Goal: Transaction & Acquisition: Purchase product/service

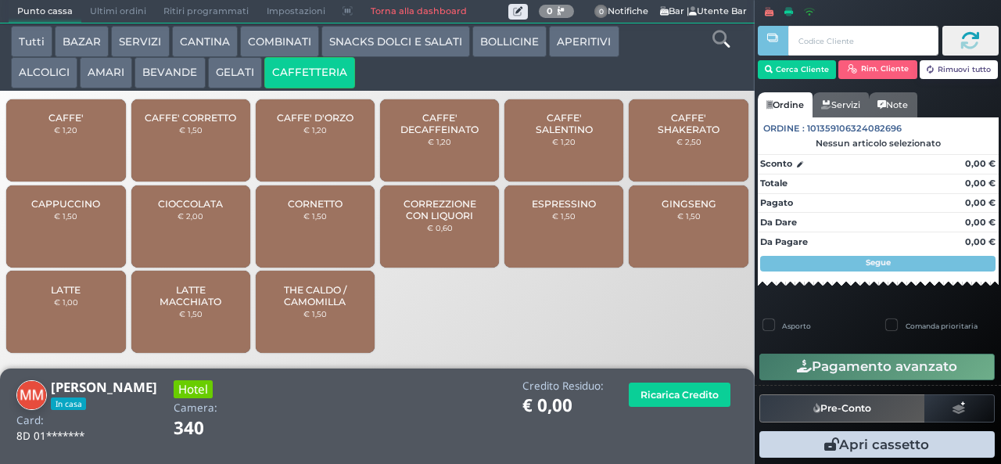
click at [659, 240] on div "GINGSENG € 1,50" at bounding box center [688, 226] width 119 height 82
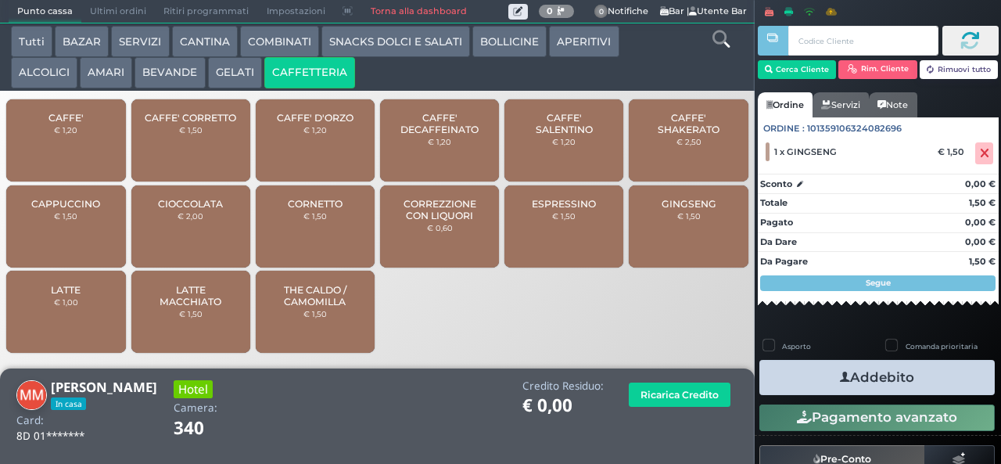
click at [840, 376] on icon "button" at bounding box center [845, 377] width 10 height 16
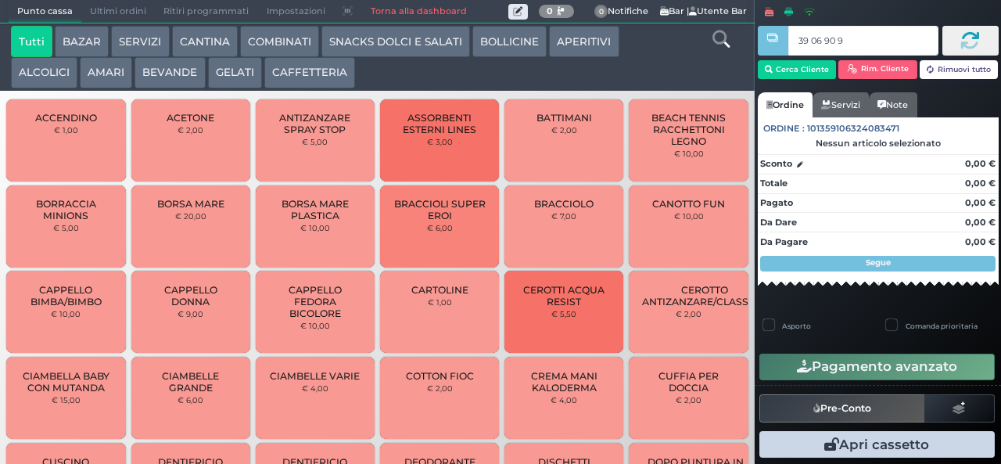
type input "39 06 90 95"
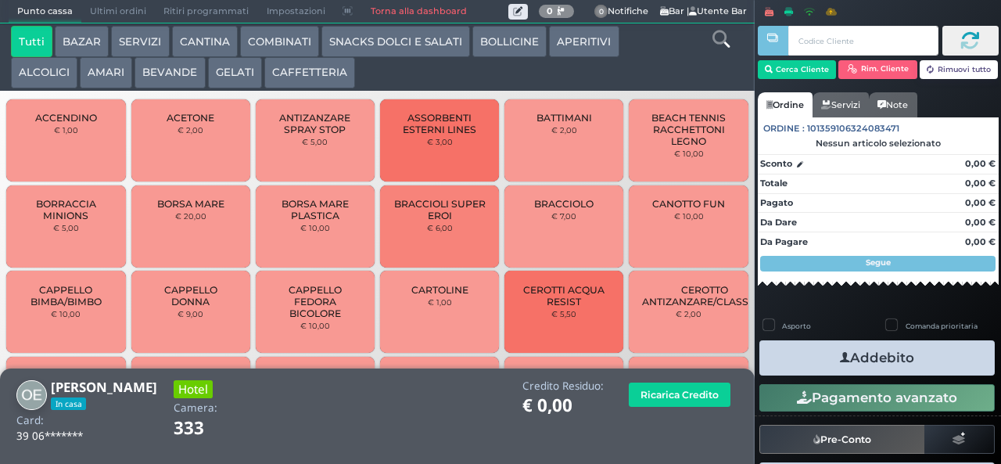
click at [720, 41] on icon at bounding box center [720, 38] width 17 height 17
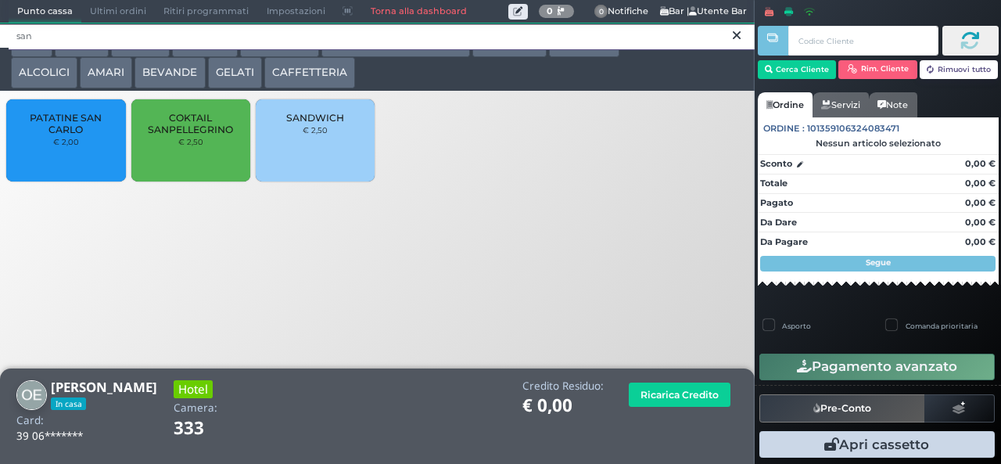
type input "san"
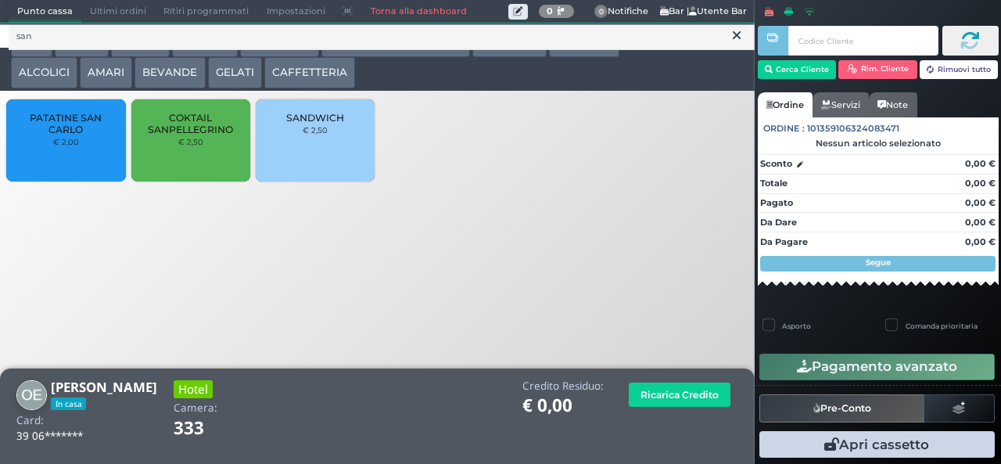
click at [72, 135] on span "PATATINE SAN CARLO" at bounding box center [66, 123] width 93 height 23
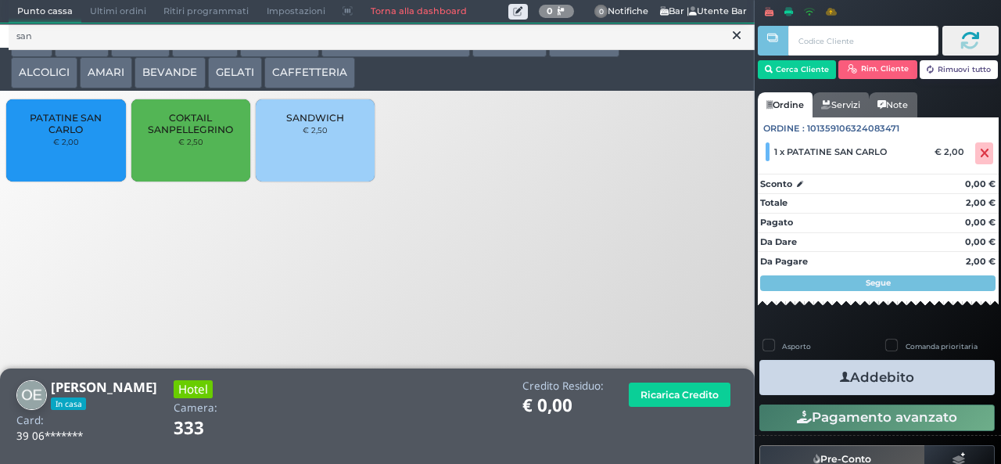
click at [942, 388] on button "Addebito" at bounding box center [876, 377] width 235 height 35
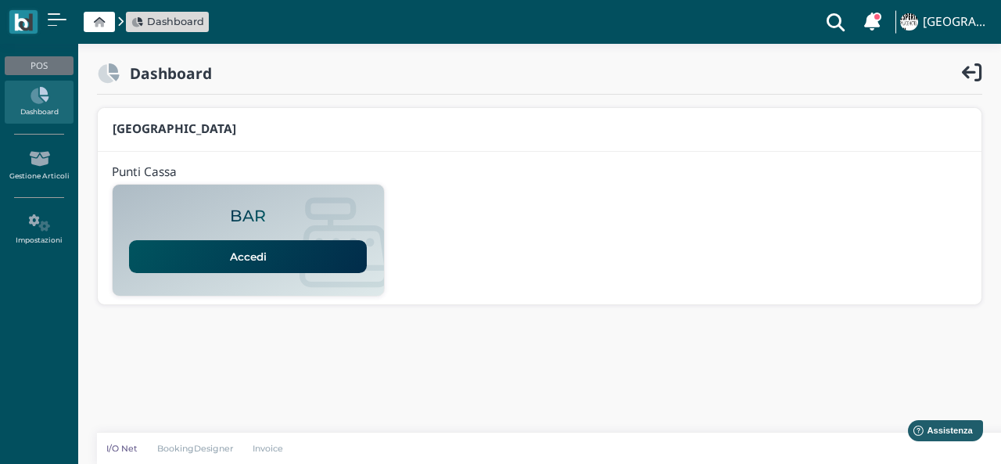
click at [303, 268] on link "Accedi" at bounding box center [248, 256] width 238 height 33
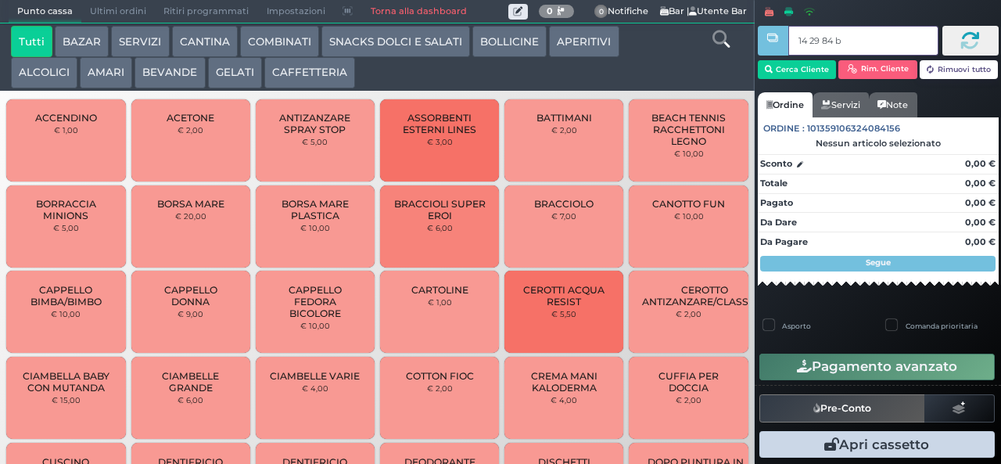
type input "14 29 84 b0"
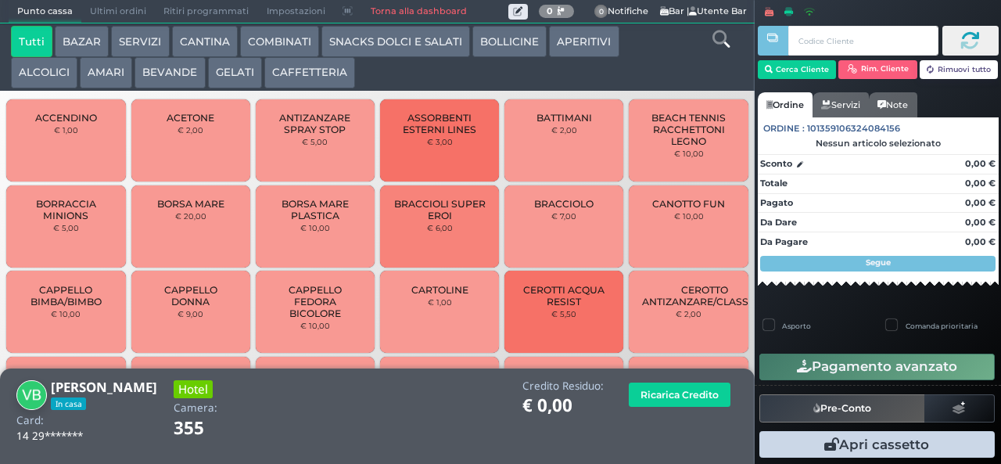
click at [282, 40] on button "COMBINATI" at bounding box center [279, 41] width 79 height 31
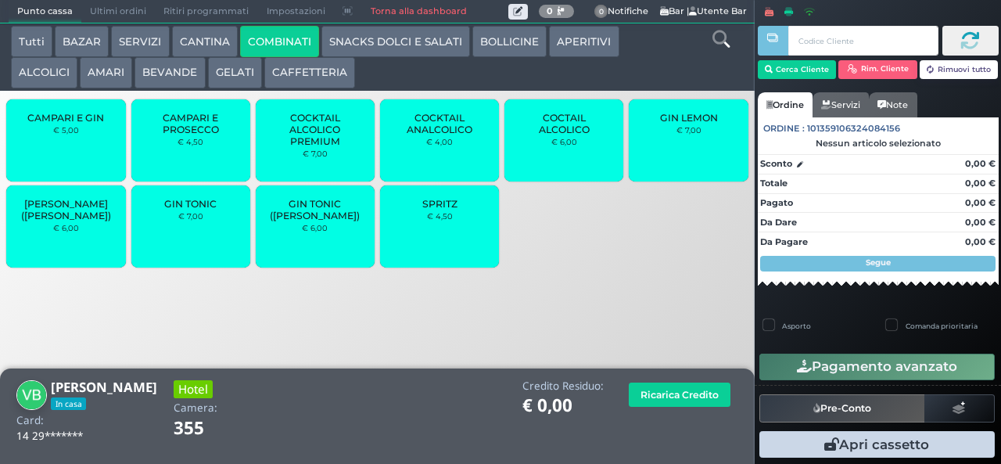
click at [452, 246] on div "SPRITZ € 4,50" at bounding box center [439, 226] width 119 height 82
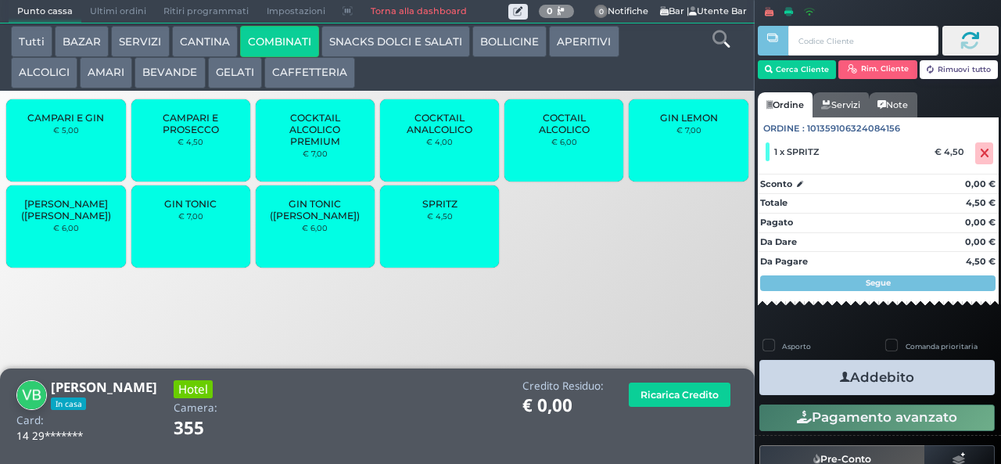
click at [891, 378] on button "Addebito" at bounding box center [876, 377] width 235 height 35
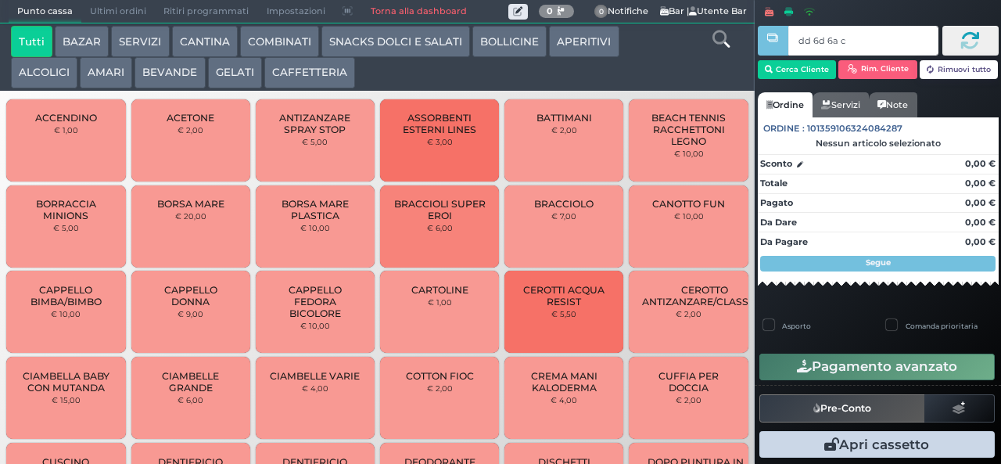
type input "dd 6d 6a c3"
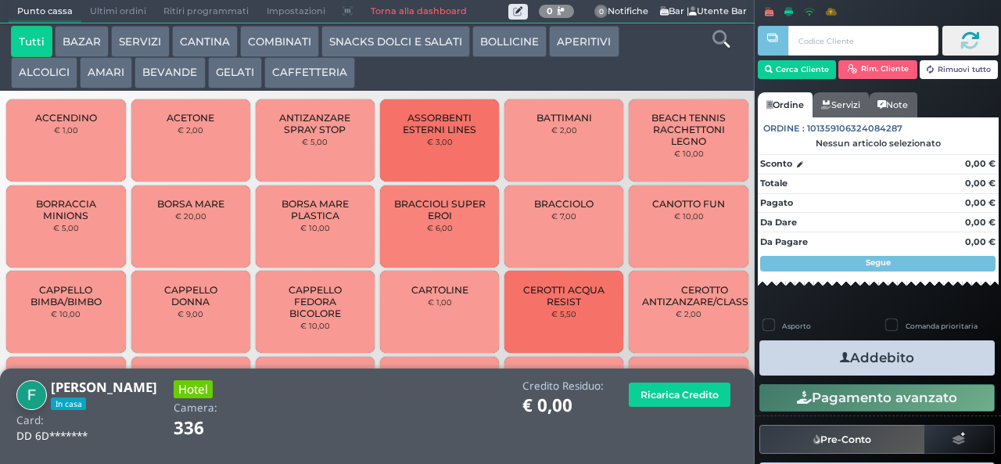
click at [720, 45] on icon at bounding box center [720, 38] width 17 height 17
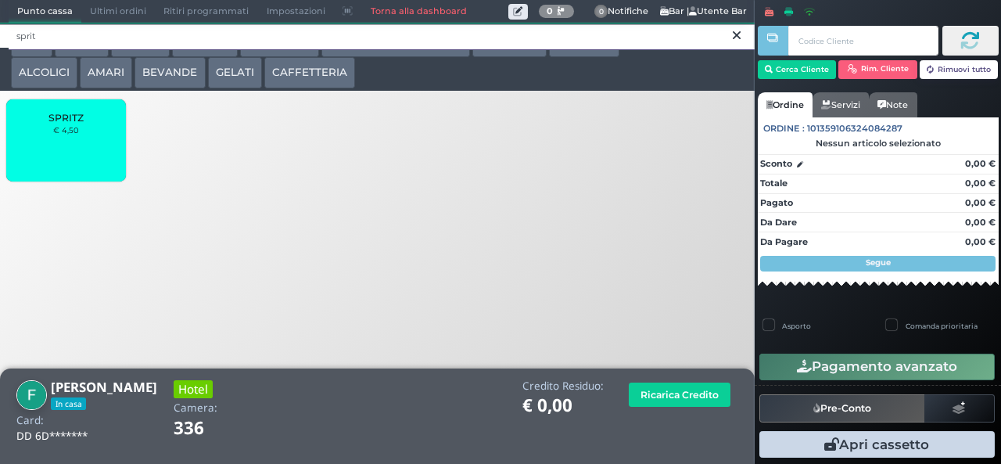
type input "sprit"
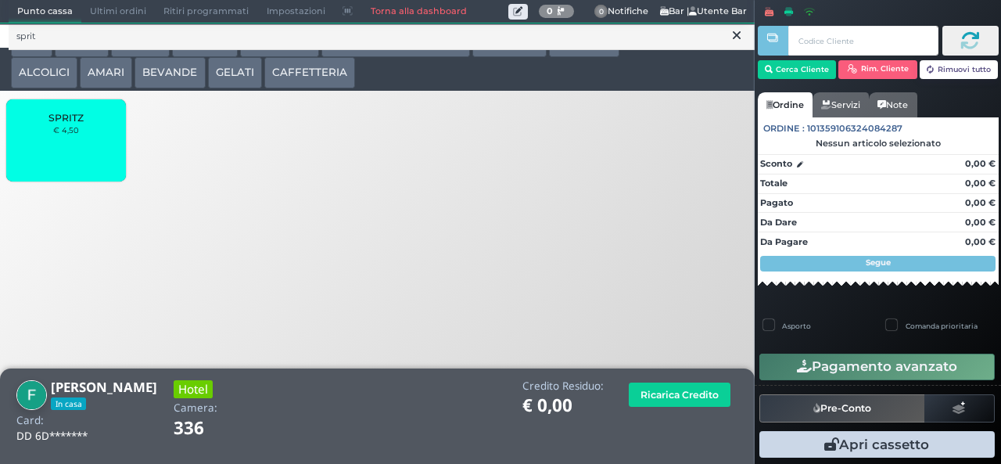
click at [70, 124] on span "SPRITZ" at bounding box center [65, 118] width 35 height 12
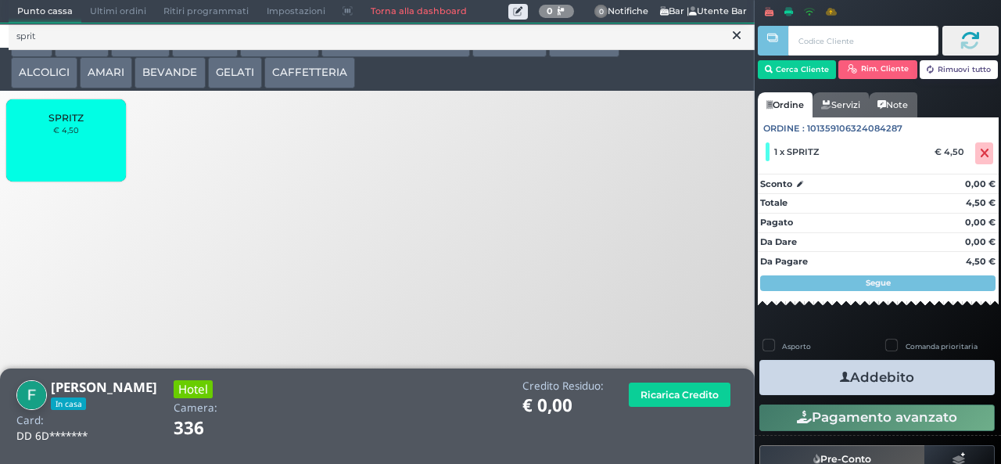
click at [920, 373] on button "Addebito" at bounding box center [876, 377] width 235 height 35
